Goal: Information Seeking & Learning: Find specific fact

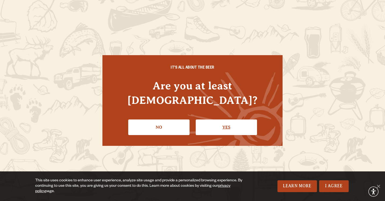
click at [218, 120] on link "Yes" at bounding box center [226, 127] width 61 height 16
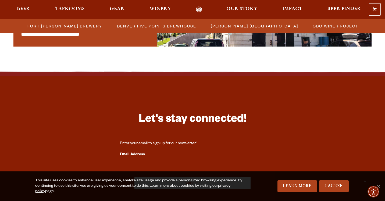
scroll to position [633, 0]
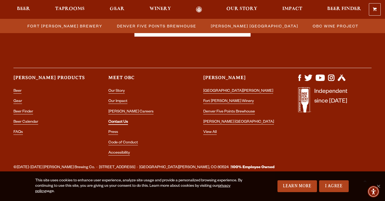
click at [119, 120] on link "Contact Us" at bounding box center [118, 122] width 20 height 5
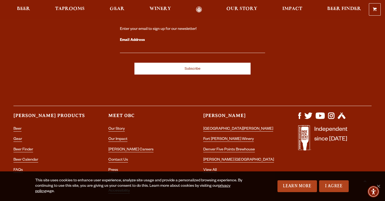
scroll to position [1070, 0]
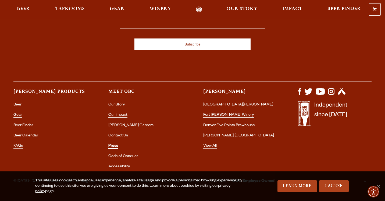
click at [110, 144] on link "Press" at bounding box center [113, 146] width 10 height 5
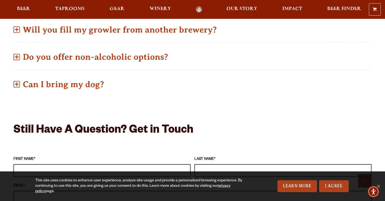
scroll to position [383, 0]
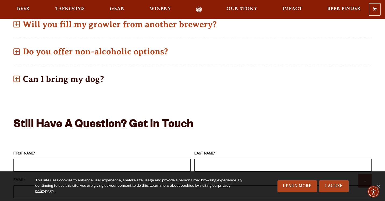
click at [73, 72] on p "Can I bring my dog?" at bounding box center [192, 78] width 358 height 19
